Goal: Information Seeking & Learning: Learn about a topic

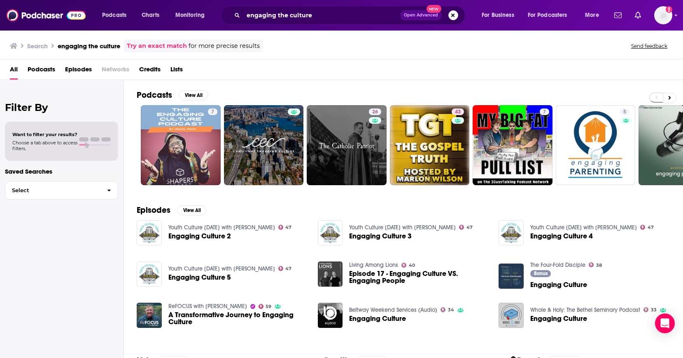
click at [451, 14] on button "Search podcasts, credits, & more..." at bounding box center [454, 15] width 10 height 10
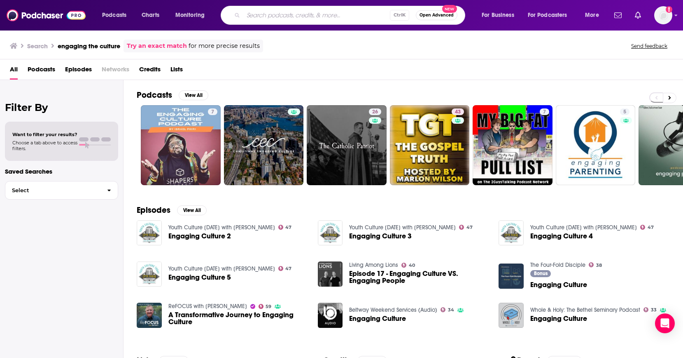
click at [257, 19] on input "Search podcasts, credits, & more..." at bounding box center [316, 15] width 147 height 13
type input "[PERSON_NAME]"
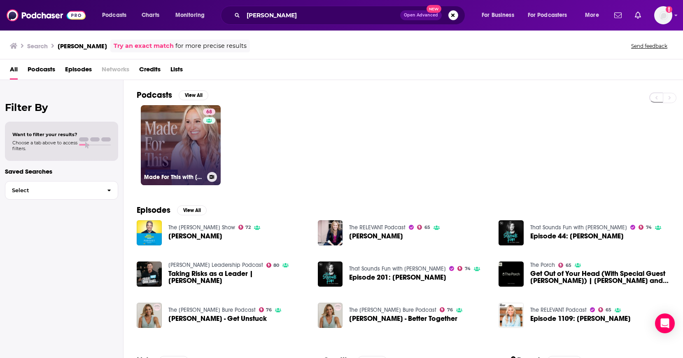
click at [187, 143] on link "68 Made For This with [PERSON_NAME]" at bounding box center [181, 145] width 80 height 80
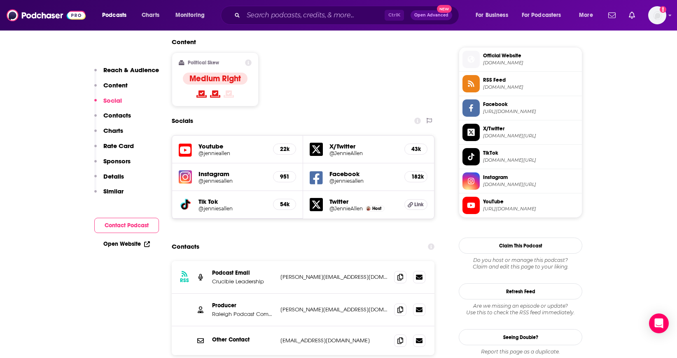
scroll to position [659, 0]
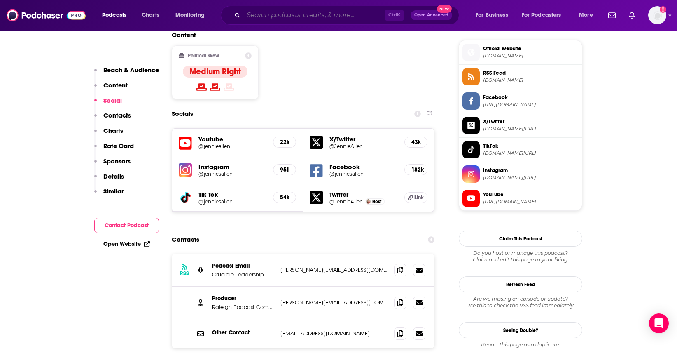
click at [253, 19] on input "Search podcasts, credits, & more..." at bounding box center [313, 15] width 141 height 13
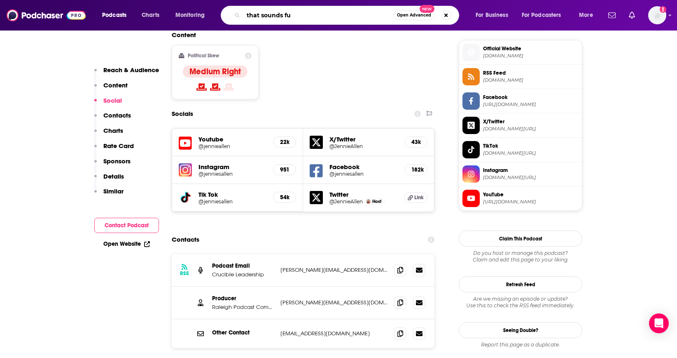
type input "that sounds fun"
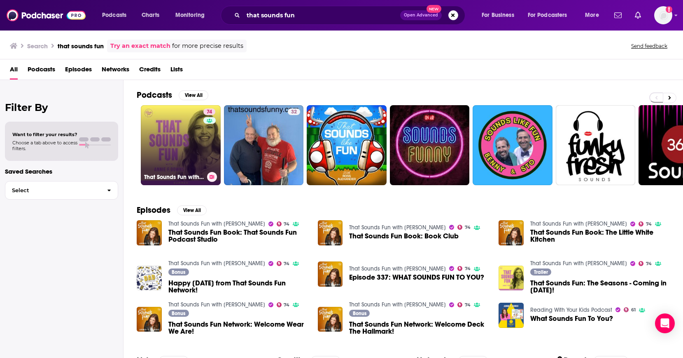
click at [194, 152] on link "74 That Sounds Fun with [PERSON_NAME]" at bounding box center [181, 145] width 80 height 80
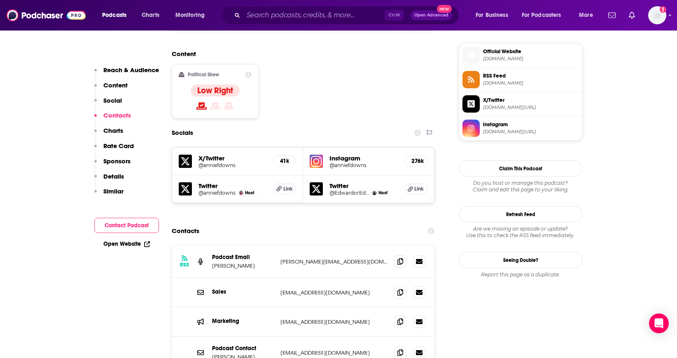
scroll to position [659, 0]
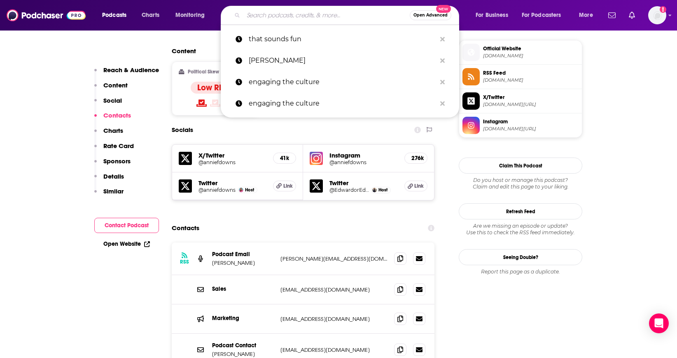
click at [262, 15] on input "Search podcasts, credits, & more..." at bounding box center [326, 15] width 166 height 13
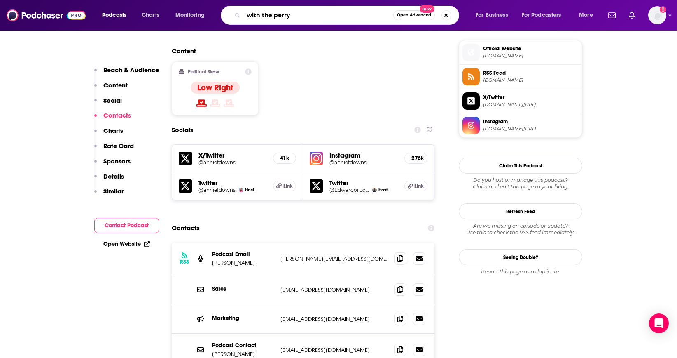
type input "with the perrys"
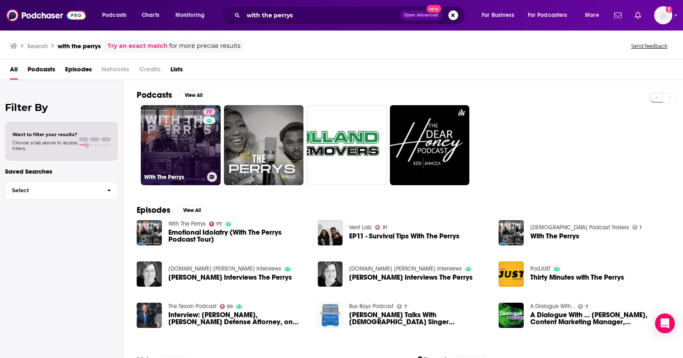
click at [190, 138] on link "77 With The Perrys" at bounding box center [181, 145] width 80 height 80
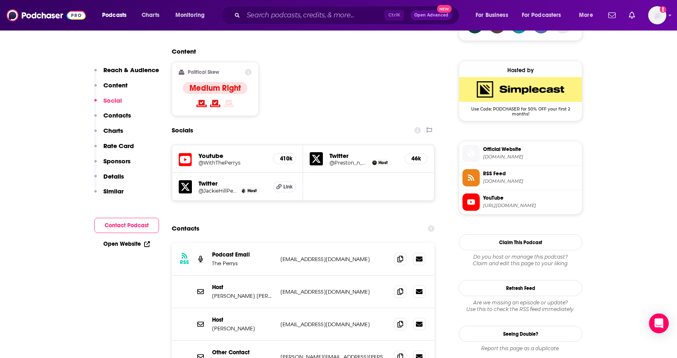
scroll to position [659, 0]
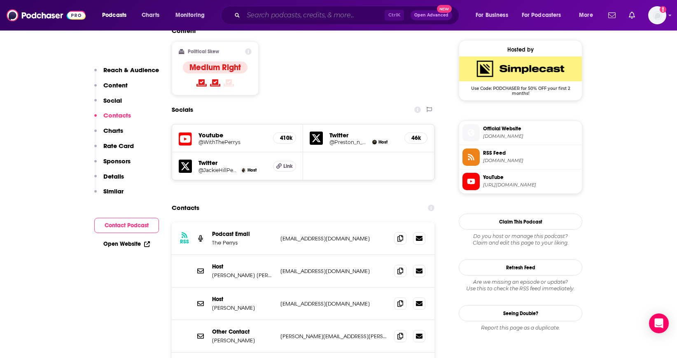
click at [255, 16] on input "Search podcasts, credits, & more..." at bounding box center [313, 15] width 141 height 13
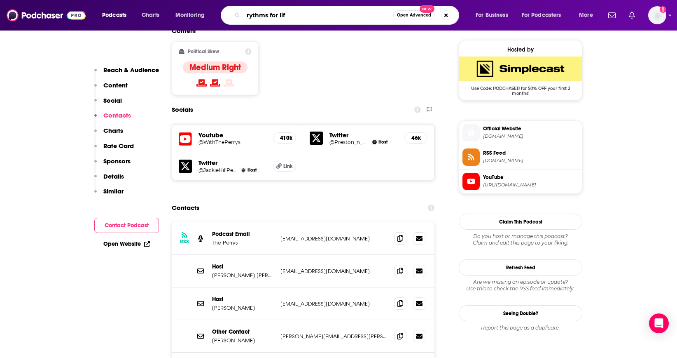
type input "rythms for life"
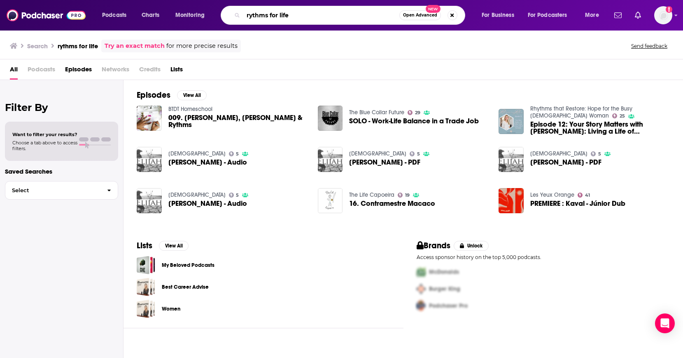
click at [303, 16] on input "rythms for life" at bounding box center [321, 15] width 156 height 13
type input "rythms for life with [PERSON_NAME]"
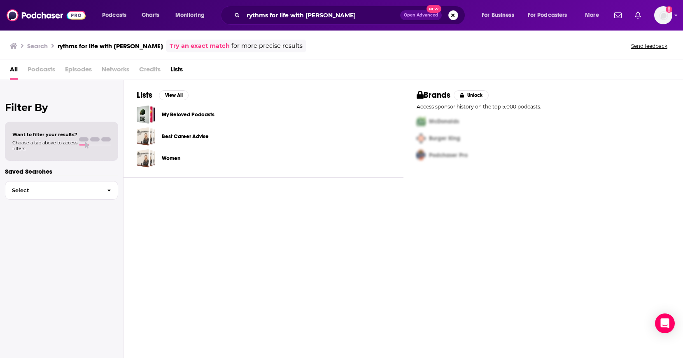
click at [452, 16] on button "Search podcasts, credits, & more..." at bounding box center [454, 15] width 10 height 10
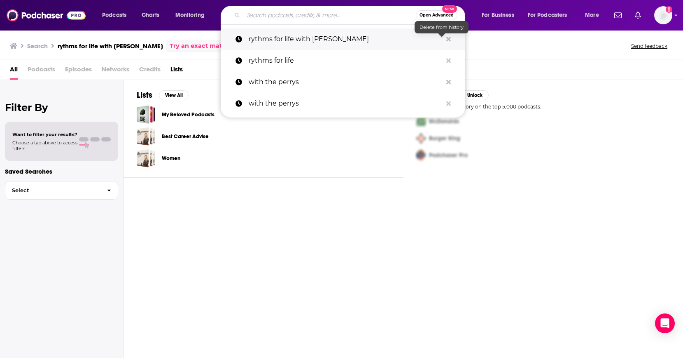
click at [448, 39] on icon "Search podcasts, credits, & more..." at bounding box center [449, 39] width 5 height 5
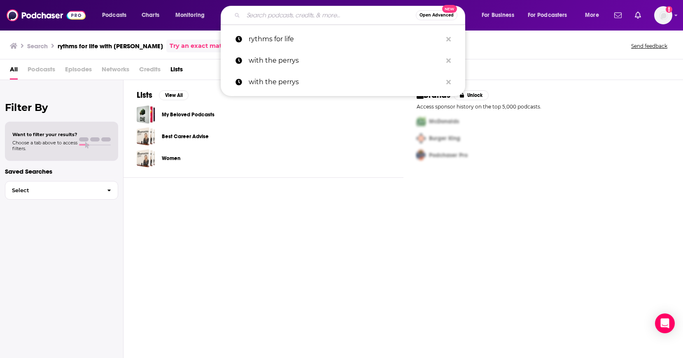
click at [265, 13] on input "Search podcasts, credits, & more..." at bounding box center [329, 15] width 173 height 13
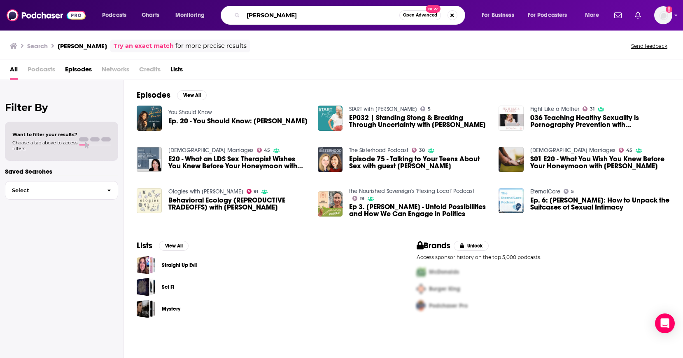
click at [254, 16] on input "[PERSON_NAME]" at bounding box center [321, 15] width 156 height 13
type input "[MEDICAL_DATA][PERSON_NAME]"
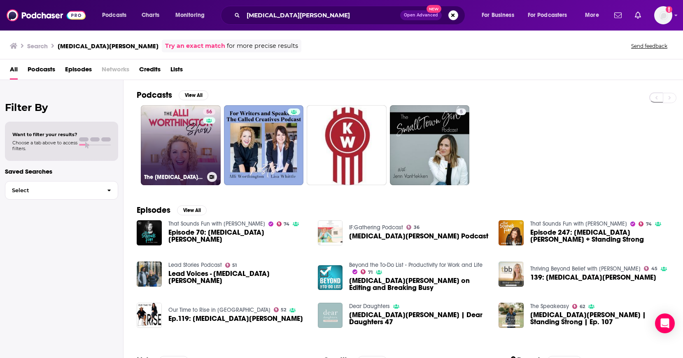
click at [192, 139] on link "56 The [MEDICAL_DATA][PERSON_NAME] Show" at bounding box center [181, 145] width 80 height 80
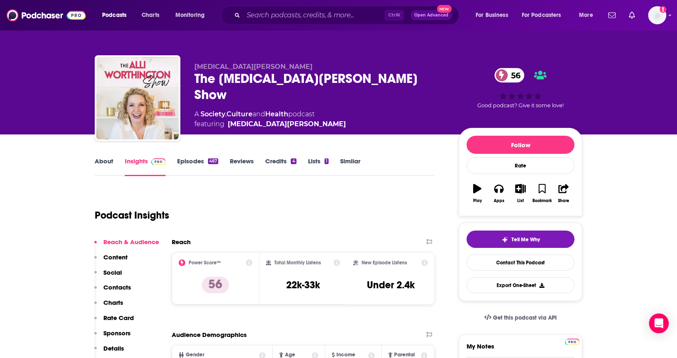
click at [101, 160] on link "About" at bounding box center [104, 166] width 19 height 19
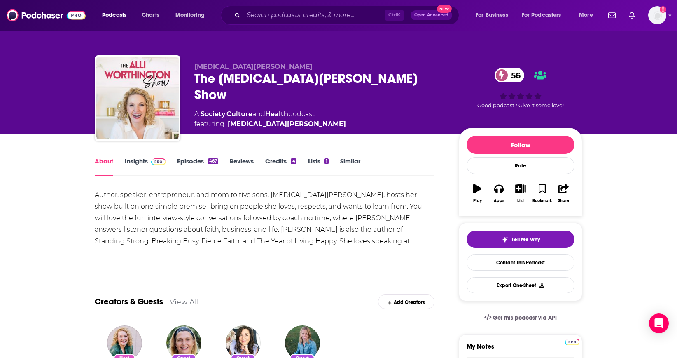
click at [139, 162] on link "Insights" at bounding box center [145, 166] width 41 height 19
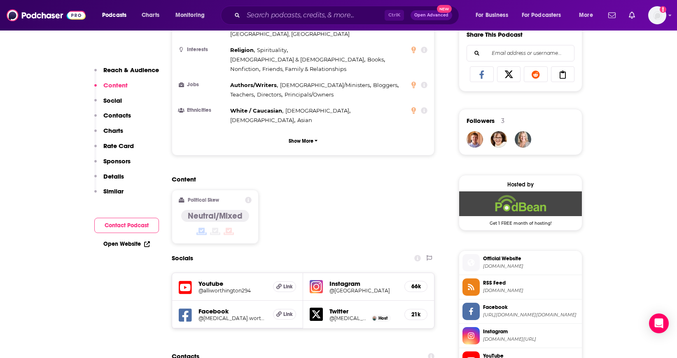
scroll to position [577, 0]
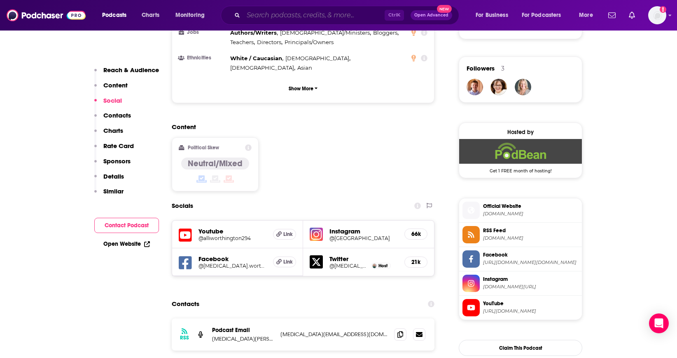
click at [261, 14] on input "Search podcasts, credits, & more..." at bounding box center [313, 15] width 141 height 13
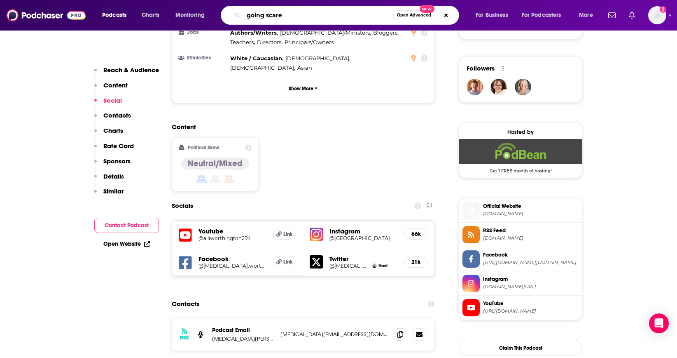
type input "going scared"
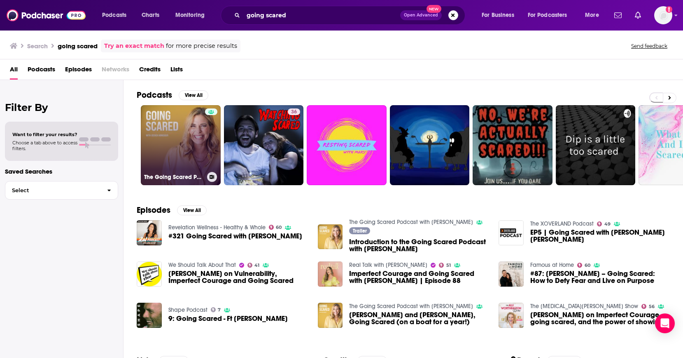
click at [191, 146] on link "The Going Scared Podcast with [PERSON_NAME]" at bounding box center [181, 145] width 80 height 80
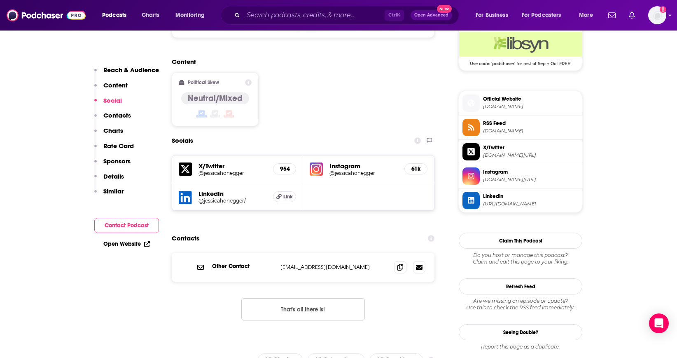
scroll to position [700, 0]
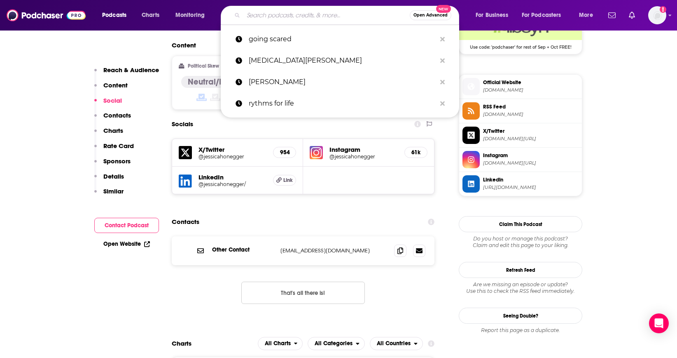
click at [259, 18] on input "Search podcasts, credits, & more..." at bounding box center [326, 15] width 166 height 13
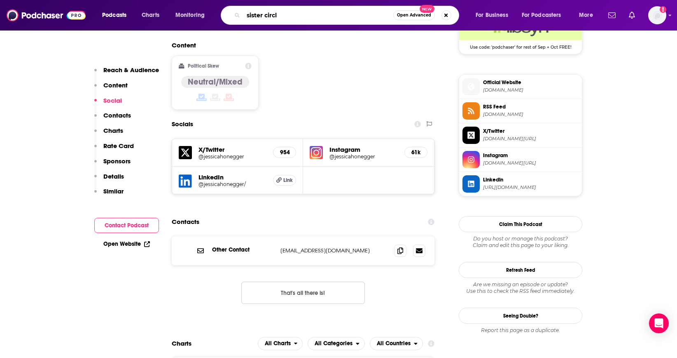
type input "sister circle"
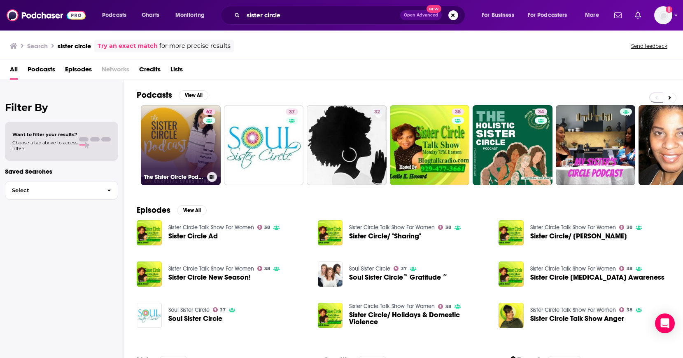
click at [193, 141] on link "62 The Sister Circle Podcast" at bounding box center [181, 145] width 80 height 80
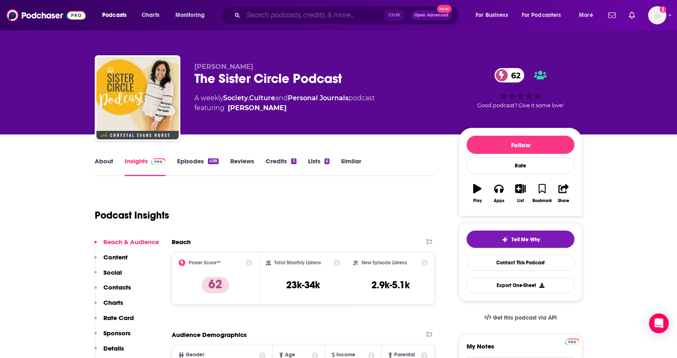
click at [257, 19] on input "Search podcasts, credits, & more..." at bounding box center [313, 15] width 141 height 13
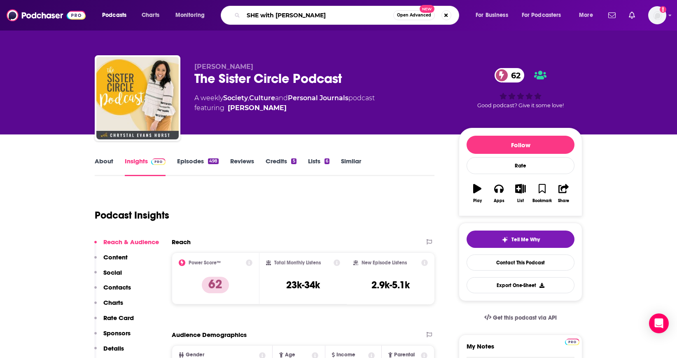
type input "SHE with [PERSON_NAME]"
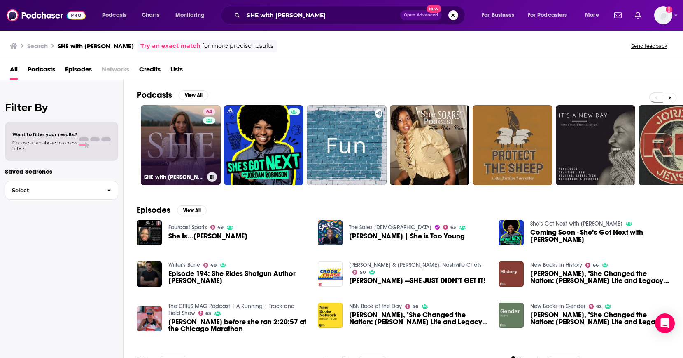
click at [185, 143] on link "64 SHE with [PERSON_NAME] [PERSON_NAME]" at bounding box center [181, 145] width 80 height 80
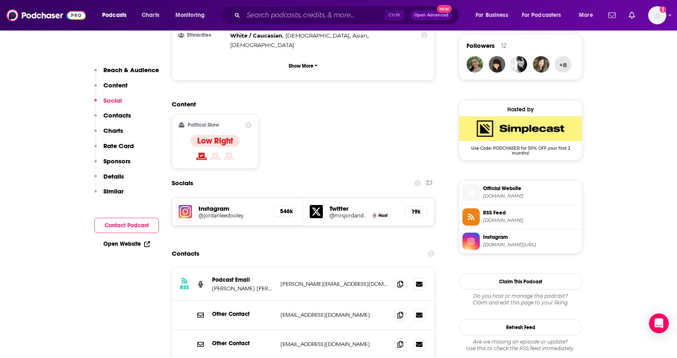
scroll to position [618, 0]
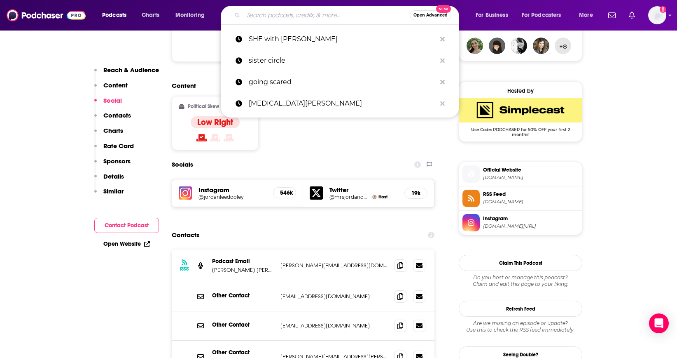
click at [248, 12] on input "Search podcasts, credits, & more..." at bounding box center [326, 15] width 166 height 13
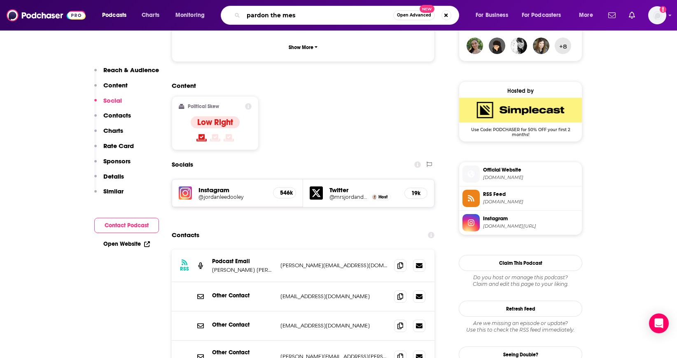
type input "pardon the mess"
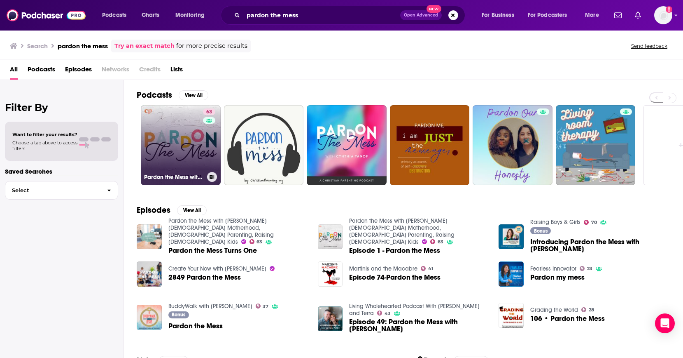
click at [206, 145] on div "63" at bounding box center [210, 139] width 14 height 63
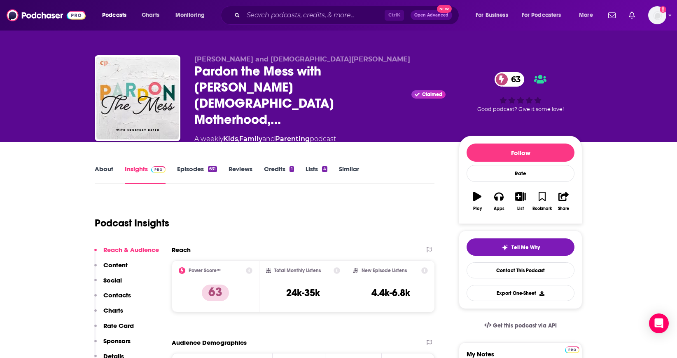
click at [105, 165] on link "About" at bounding box center [104, 174] width 19 height 19
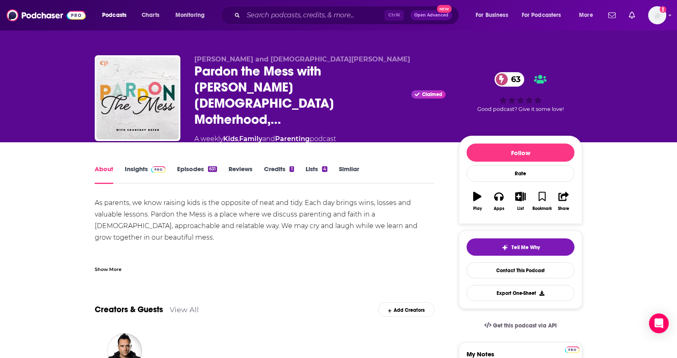
click at [137, 165] on link "Insights" at bounding box center [145, 174] width 41 height 19
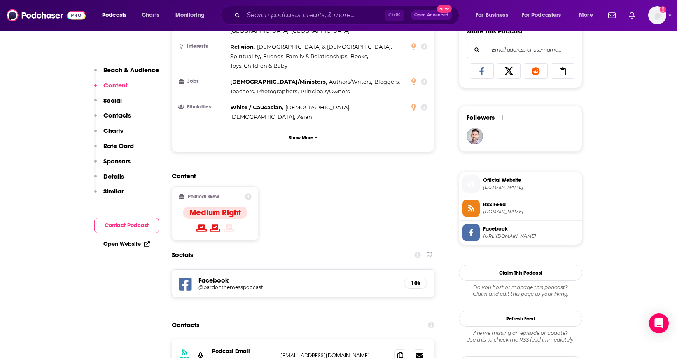
scroll to position [577, 0]
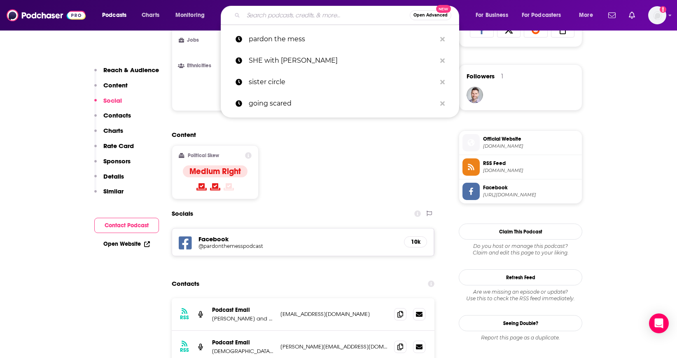
click at [269, 16] on input "Search podcasts, credits, & more..." at bounding box center [326, 15] width 166 height 13
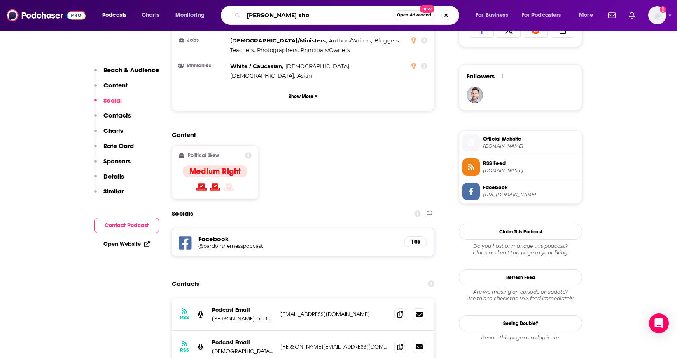
type input "[PERSON_NAME] show"
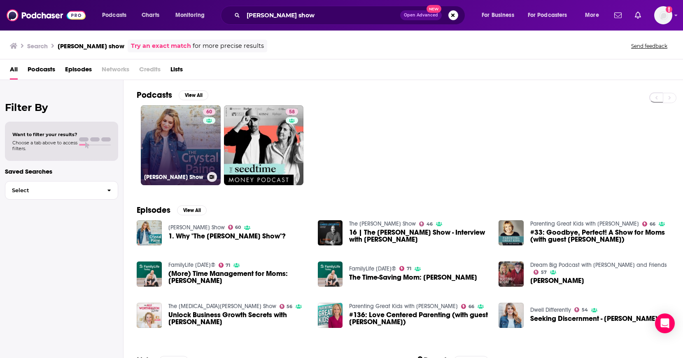
click at [189, 134] on link "60 [PERSON_NAME] Show" at bounding box center [181, 145] width 80 height 80
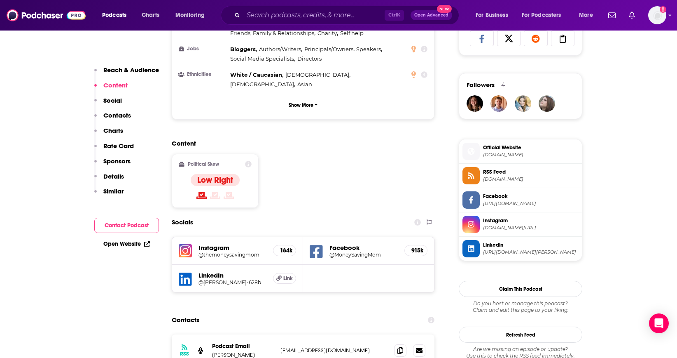
scroll to position [577, 0]
